Goal: Task Accomplishment & Management: Manage account settings

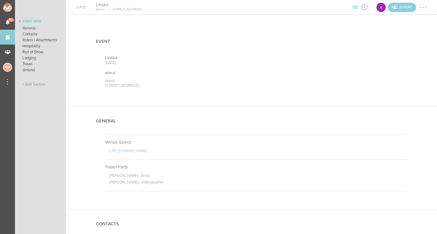
scroll to position [440, 0]
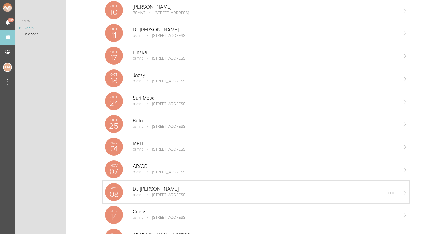
scroll to position [132, 0]
click at [156, 186] on div "Nov 08 DJ Susan bsmnt 100 Stuart St Boston, MA Edit Remove" at bounding box center [255, 192] width 307 height 23
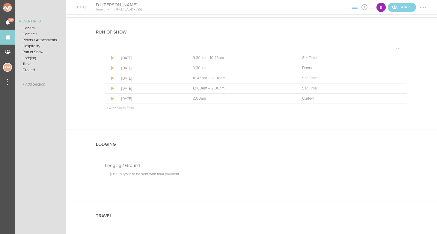
scroll to position [385, 0]
click at [398, 67] on div at bounding box center [398, 67] width 1 height 1
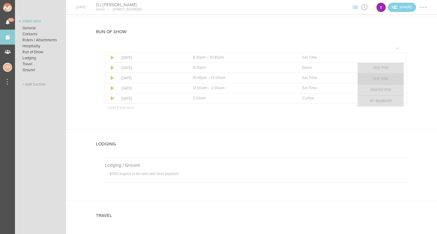
click at [381, 79] on link "Edit Item" at bounding box center [381, 79] width 46 height 11
select select "Doors"
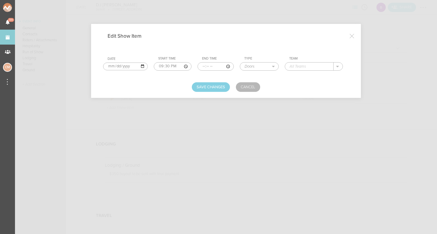
click at [295, 68] on input "text" at bounding box center [309, 67] width 49 height 8
type input "bsmnt"
click at [222, 84] on button "Save Changes" at bounding box center [211, 87] width 38 height 10
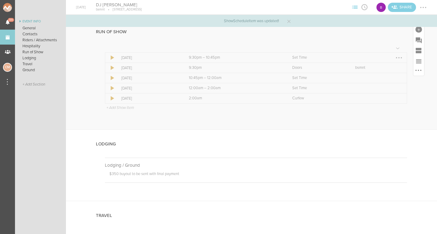
click at [399, 57] on div at bounding box center [398, 57] width 1 height 1
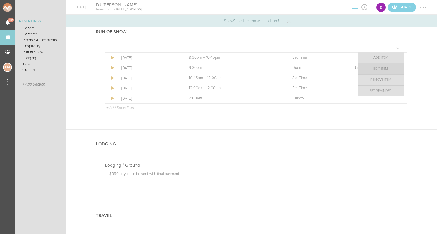
click at [388, 70] on link "Edit Item" at bounding box center [381, 69] width 46 height 11
select select "Set Time"
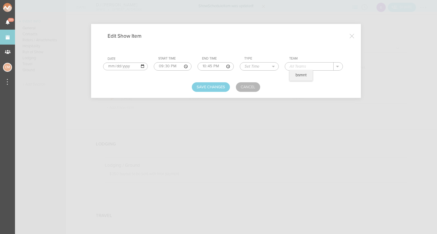
click at [298, 67] on input "text" at bounding box center [309, 67] width 49 height 8
type input "MAV"
click at [211, 88] on button "Save Changes" at bounding box center [211, 87] width 38 height 10
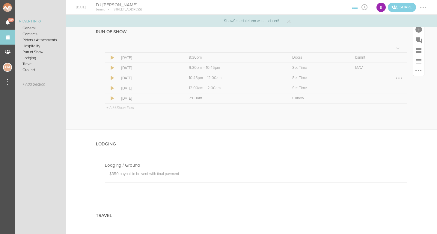
click at [402, 77] on div at bounding box center [399, 78] width 10 height 10
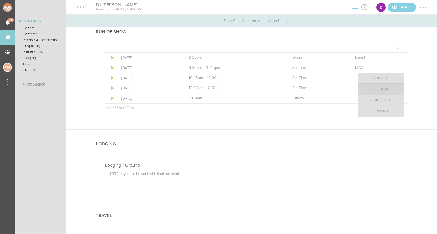
click at [383, 90] on link "Edit Item" at bounding box center [381, 89] width 46 height 11
select select "Set Time"
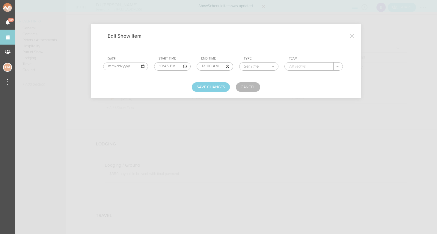
click at [290, 68] on input "text" at bounding box center [309, 67] width 49 height 8
type input "Local"
click at [220, 90] on button "Save Changes" at bounding box center [211, 87] width 38 height 10
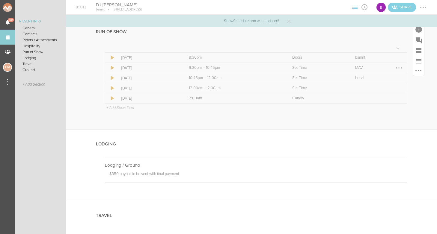
click at [399, 67] on div at bounding box center [398, 67] width 1 height 1
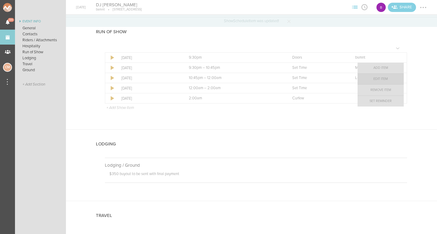
click at [388, 81] on link "Edit Item" at bounding box center [381, 79] width 46 height 11
select select "Set Time"
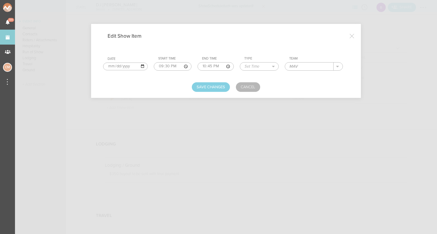
click at [291, 64] on input "MAV" at bounding box center [309, 67] width 49 height 8
type input "Local"
click at [285, 87] on div "Save Changes Cancel" at bounding box center [226, 87] width 246 height 10
click at [211, 85] on button "Save Changes" at bounding box center [211, 87] width 38 height 10
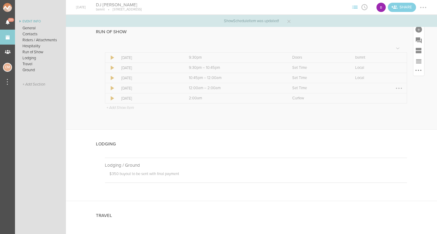
click at [398, 87] on div at bounding box center [399, 89] width 10 height 10
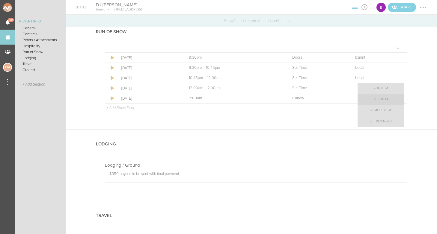
click at [383, 100] on link "Edit Item" at bounding box center [381, 99] width 46 height 11
select select "Set Time"
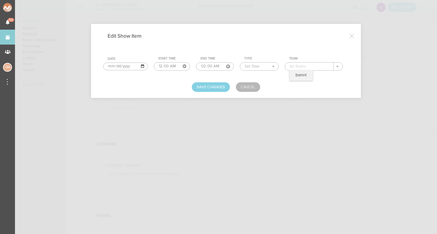
click at [293, 67] on input "text" at bounding box center [309, 67] width 49 height 8
type input "DJ [PERSON_NAME]"
click at [202, 88] on button "Save Changes" at bounding box center [211, 87] width 38 height 10
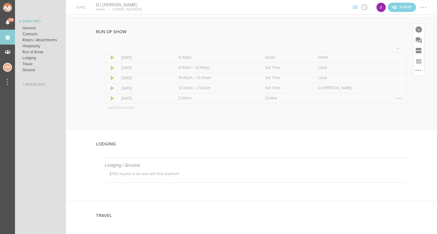
click at [399, 99] on div at bounding box center [399, 99] width 10 height 10
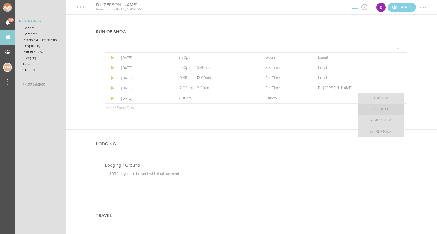
click at [383, 108] on link "Edit Item" at bounding box center [381, 109] width 46 height 11
select select "Curfew"
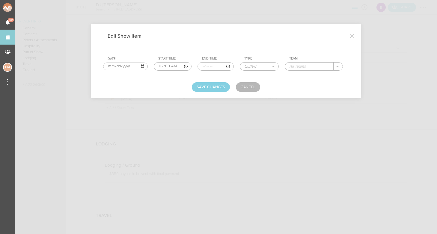
click at [289, 63] on input "text" at bounding box center [309, 67] width 49 height 8
type input "bsmnt"
click at [221, 85] on button "Save Changes" at bounding box center [211, 87] width 38 height 10
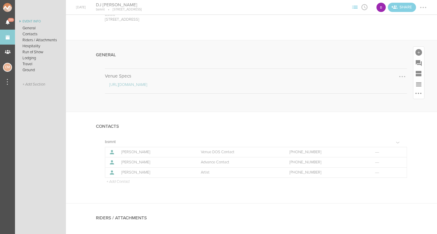
scroll to position [70, 0]
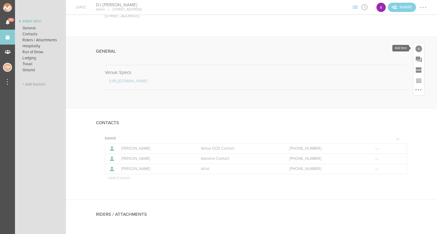
click at [418, 49] on div at bounding box center [418, 49] width 7 height 7
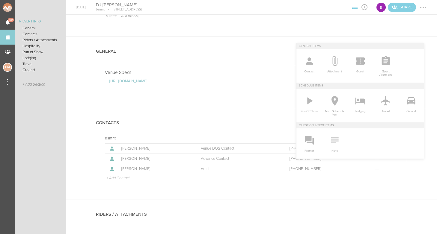
click at [330, 141] on icon at bounding box center [335, 140] width 12 height 12
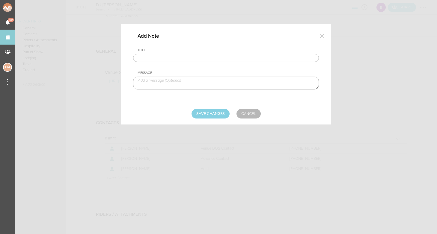
click at [157, 61] on input "text" at bounding box center [226, 58] width 186 height 8
type input "Travel Party"
click at [161, 88] on textarea at bounding box center [226, 83] width 186 height 13
type textarea "Steven Glathe - Artist"
click at [204, 114] on input "Save Changes" at bounding box center [211, 114] width 38 height 10
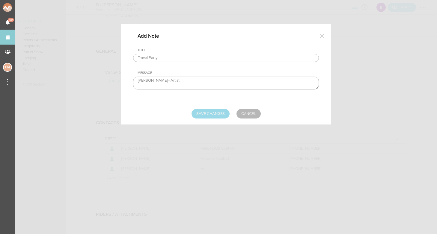
type input "Saving..."
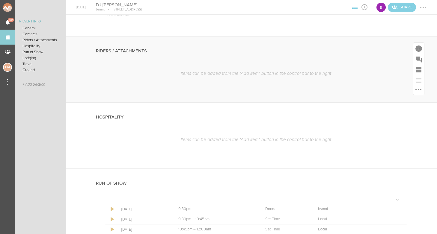
scroll to position [250, 0]
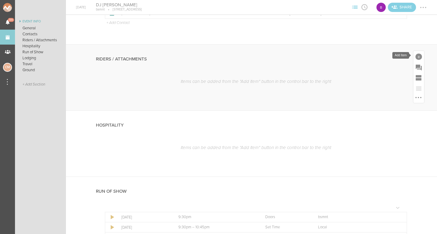
click at [421, 56] on div at bounding box center [418, 57] width 7 height 7
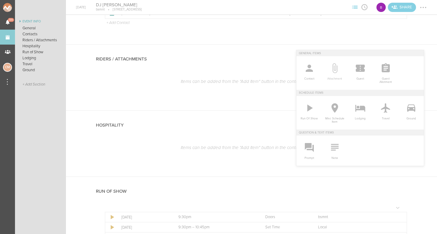
click at [335, 68] on icon at bounding box center [335, 68] width 12 height 12
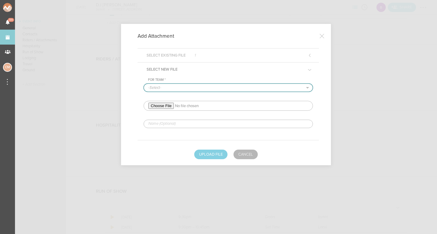
select select "1884"
click at [159, 107] on input "file" at bounding box center [228, 106] width 169 height 10
type input "C:\fakepath\DJ SUSAN __ HOSPITALITY RIDER 2025 INTERNATIONAL.pdf"
click at [165, 125] on input "text" at bounding box center [228, 124] width 169 height 8
type input "REDLINED HOSPITALITY"
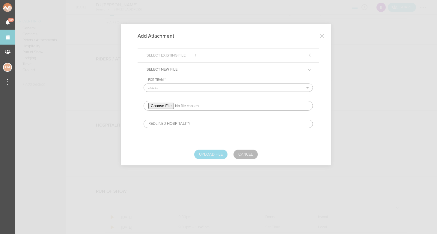
click at [216, 156] on button "Upload File" at bounding box center [210, 155] width 33 height 10
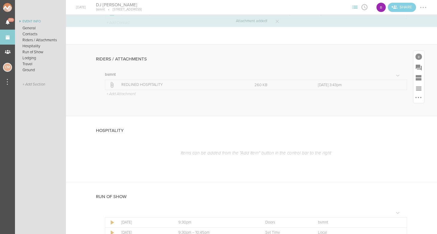
click at [121, 92] on p "+ Add Attachment" at bounding box center [121, 94] width 30 height 5
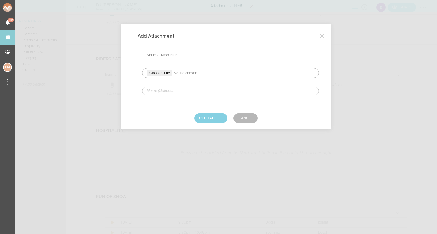
click at [160, 73] on input "file" at bounding box center [230, 73] width 177 height 10
type input "C:\fakepath\DJ SUSAN TECH RIDER SPRING 2025.pdf"
click at [174, 93] on input "text" at bounding box center [230, 91] width 177 height 8
type input "REDLINED TECH"
click at [204, 116] on button "Upload File" at bounding box center [210, 119] width 33 height 10
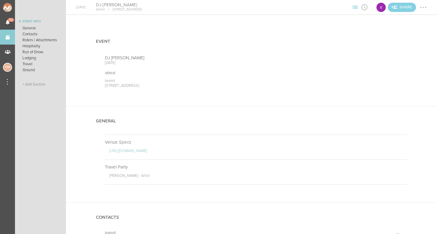
scroll to position [0, 0]
click at [424, 7] on div at bounding box center [423, 7] width 1 height 1
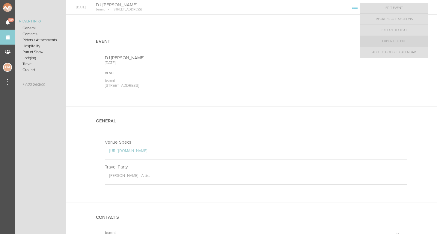
click at [404, 42] on link "Export to PDF" at bounding box center [394, 41] width 68 height 11
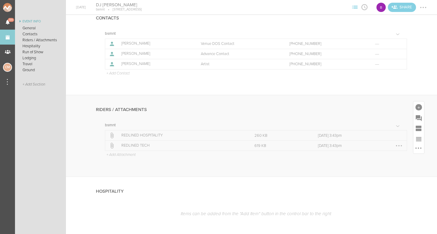
scroll to position [190, 0]
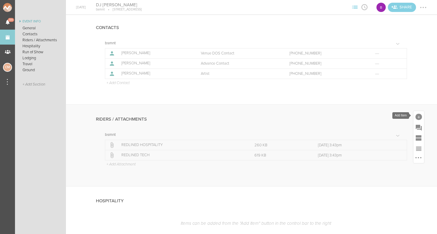
click at [417, 115] on div at bounding box center [418, 117] width 7 height 7
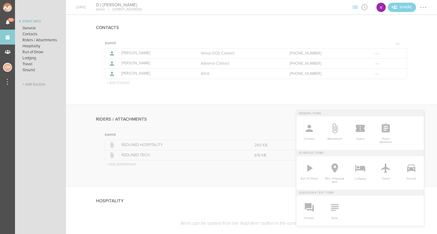
click at [419, 107] on div "Riders / Attachments bsmnt Icon Filename Size Last Modified Icon Filename REDLI…" at bounding box center [251, 146] width 371 height 82
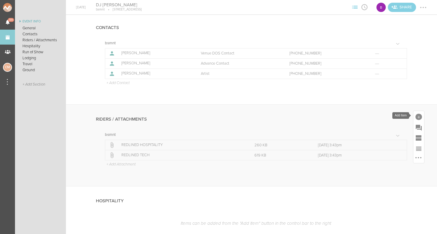
click at [420, 114] on div at bounding box center [418, 117] width 7 height 7
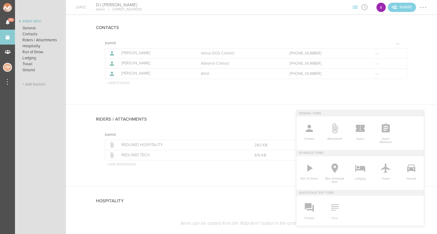
click at [334, 207] on icon at bounding box center [334, 207] width 7 height 7
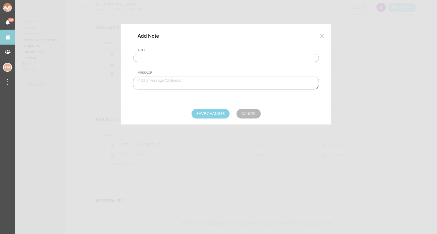
click at [164, 56] on input "text" at bounding box center [226, 58] width 186 height 8
type input "RMX 1000 NEEDED"
click at [216, 117] on input "Save Changes" at bounding box center [211, 114] width 38 height 10
type input "Saving..."
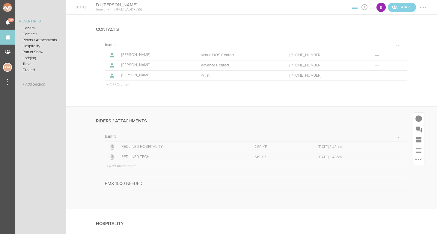
scroll to position [41, 0]
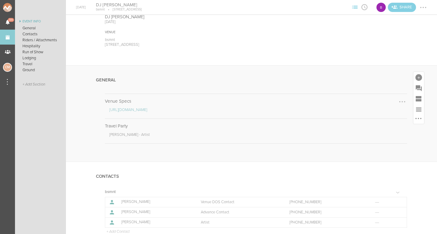
click at [127, 108] on link "https://www.dropbox.com/scl/fi/qnc4466nucwadfbcbzh9r/bsmnt_tech_deck.pdf?rlkey=…" at bounding box center [128, 110] width 38 height 5
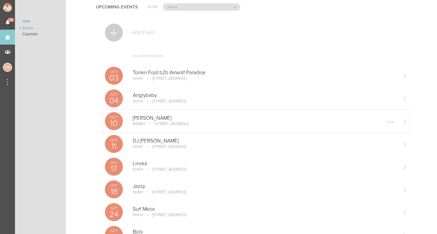
scroll to position [23, 0]
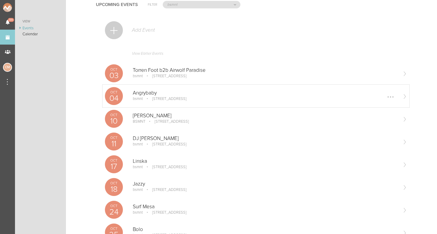
click at [152, 96] on p "Angrybaby" at bounding box center [265, 93] width 265 height 6
